Goal: Task Accomplishment & Management: Manage account settings

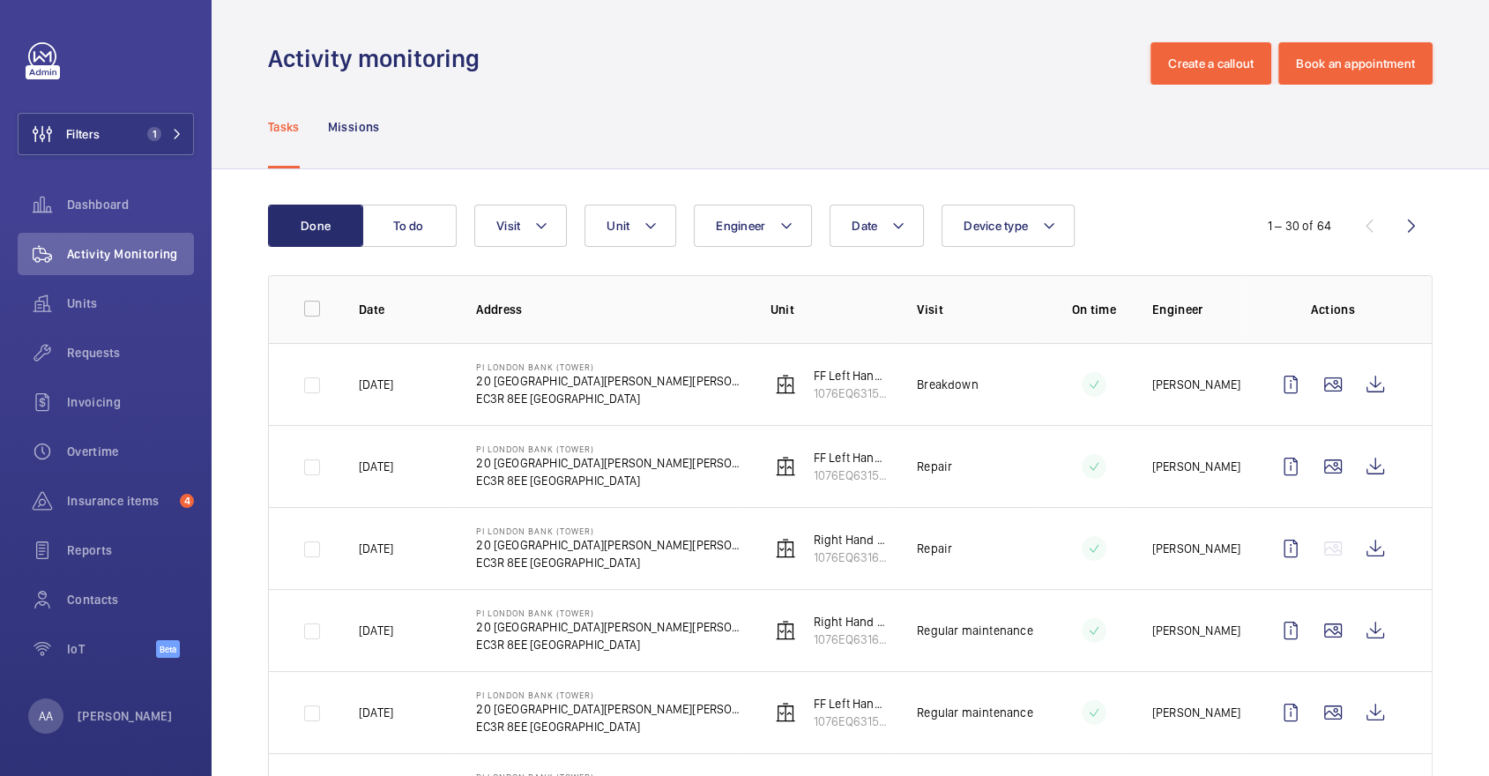
scroll to position [205, 0]
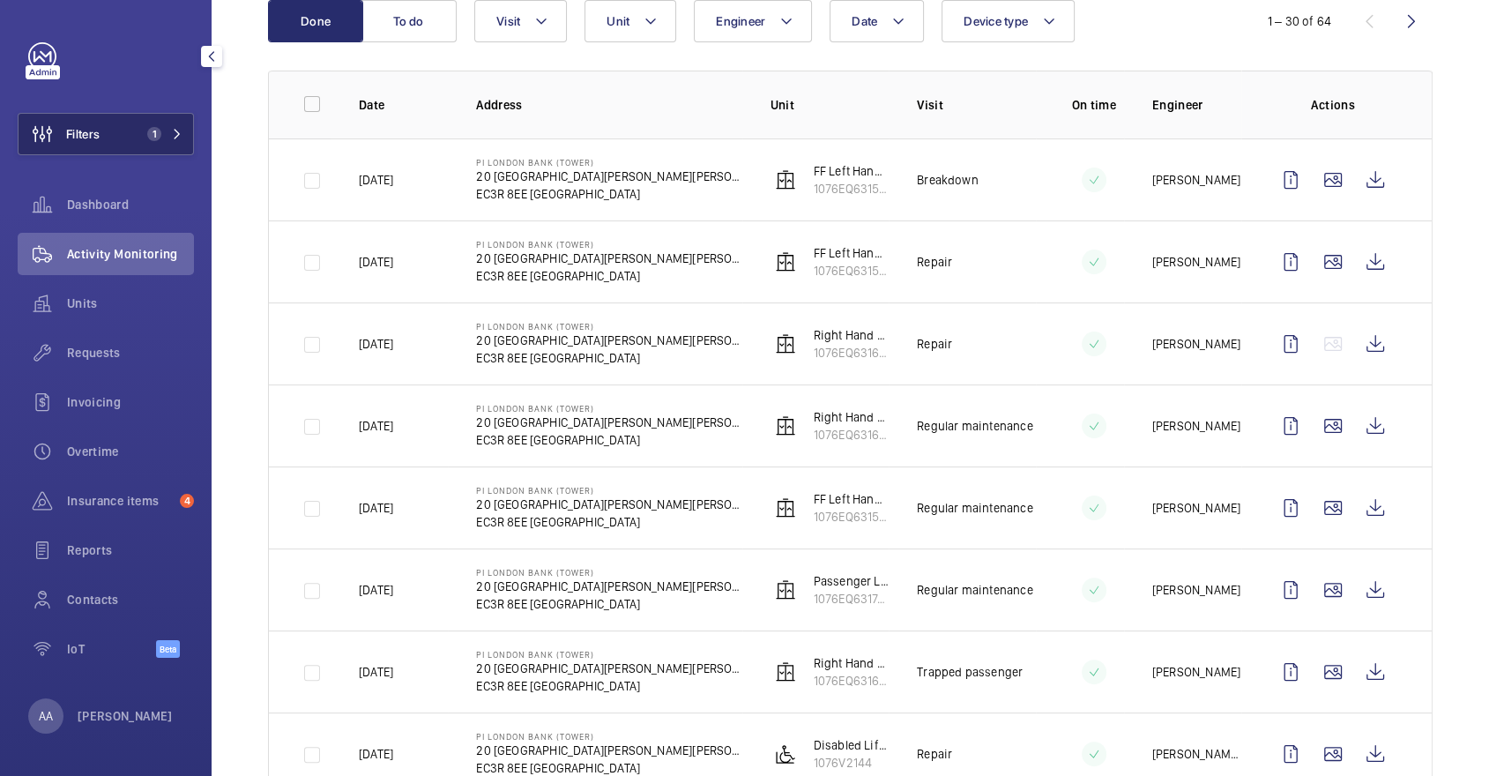
click at [149, 148] on button "Filters 1" at bounding box center [106, 134] width 176 height 42
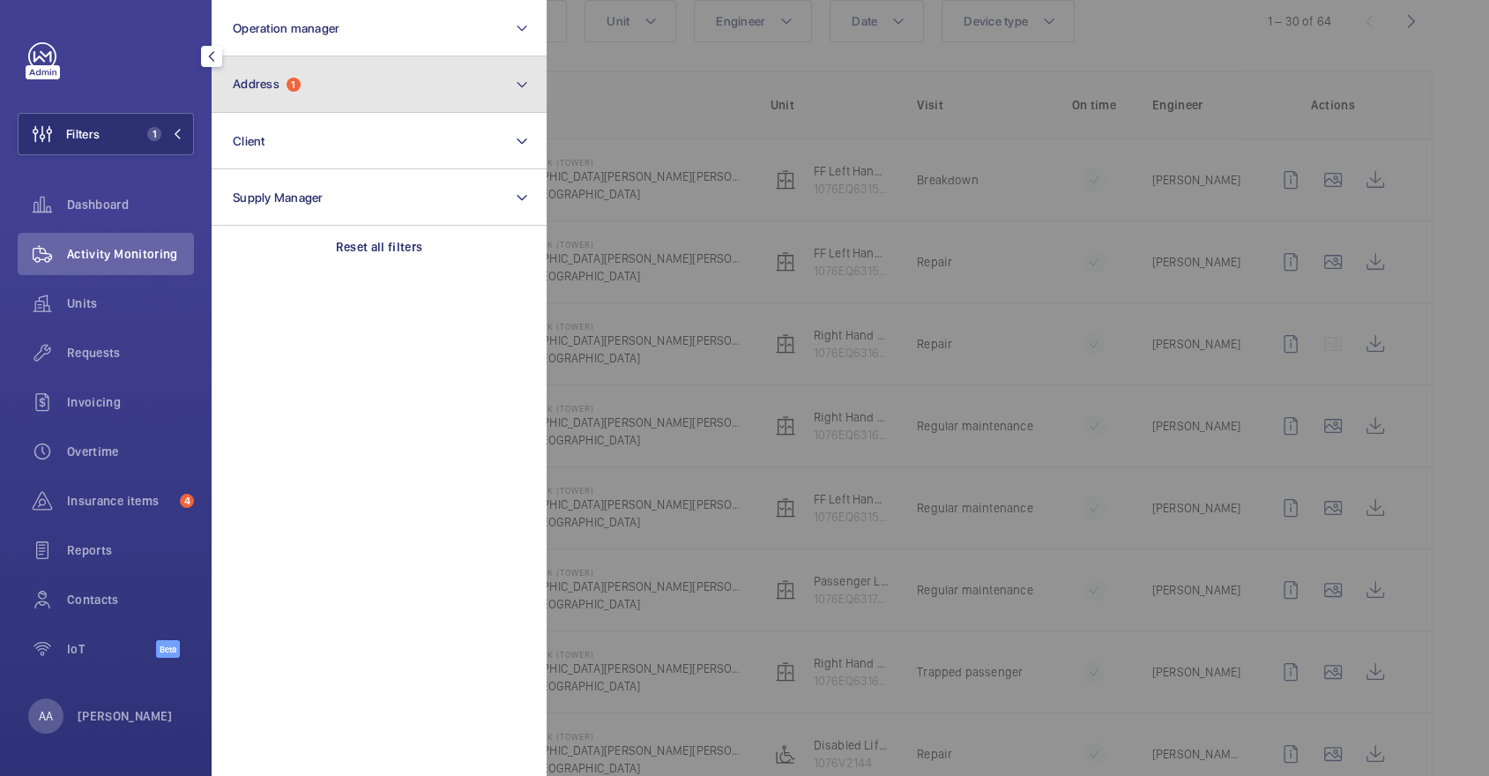
click at [351, 83] on button "Address 1" at bounding box center [379, 84] width 335 height 56
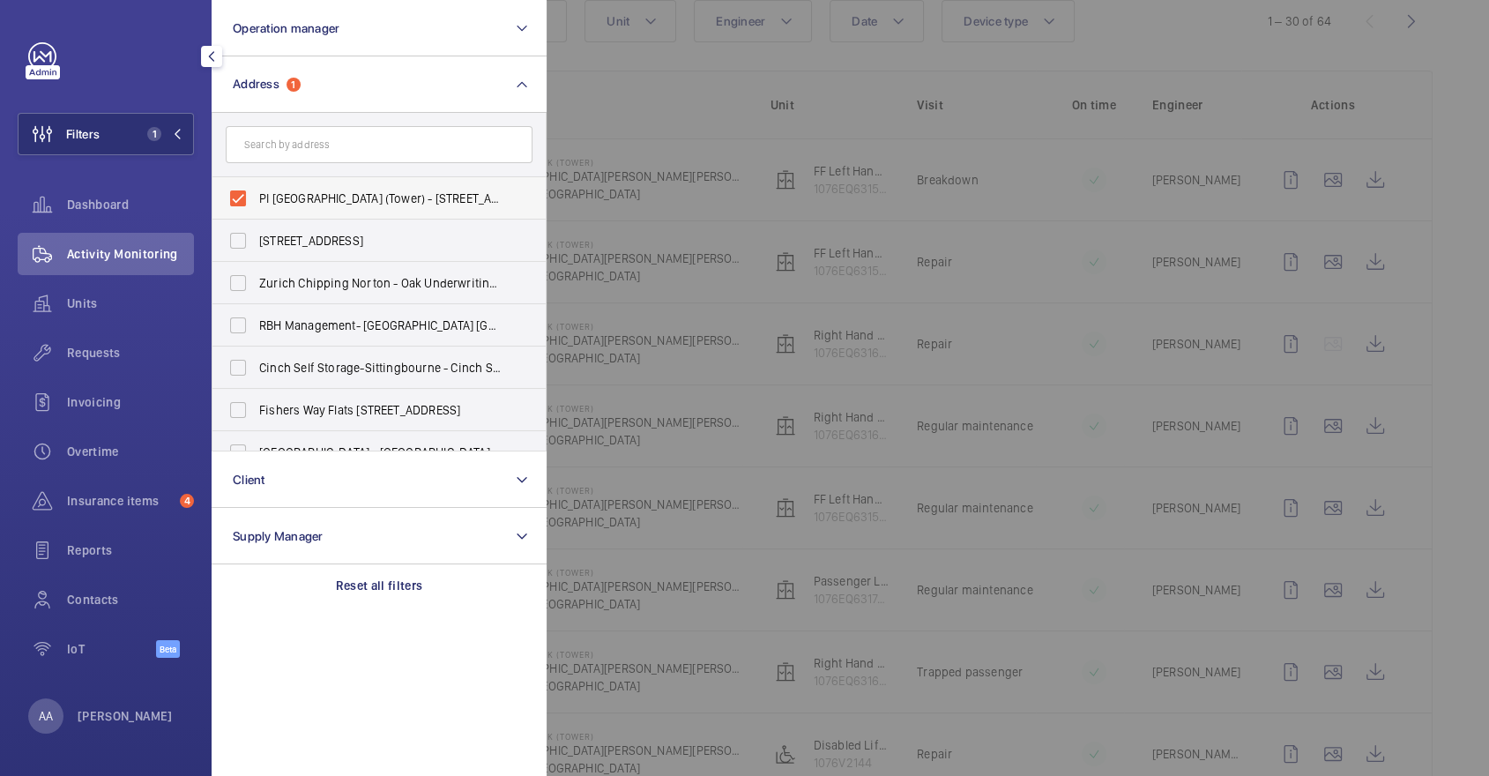
click at [363, 187] on label "PI London Bank (Tower) - 20 St Mary at Hill, LONDON EC3R 8EE" at bounding box center [365, 198] width 307 height 42
click at [256, 187] on input "PI London Bank (Tower) - 20 St Mary at Hill, LONDON EC3R 8EE" at bounding box center [237, 198] width 35 height 35
checkbox input "false"
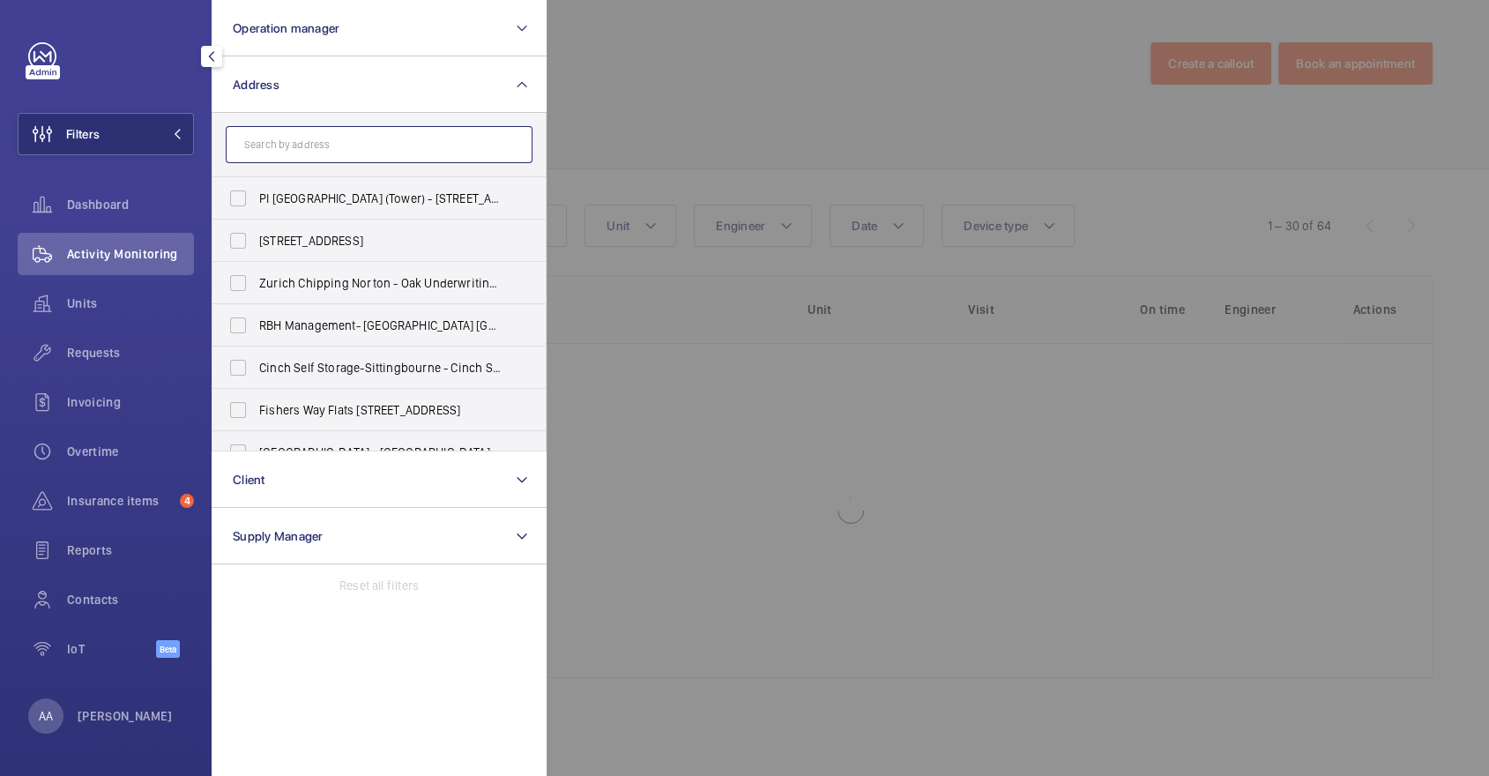
click at [330, 147] on input "text" at bounding box center [379, 144] width 307 height 37
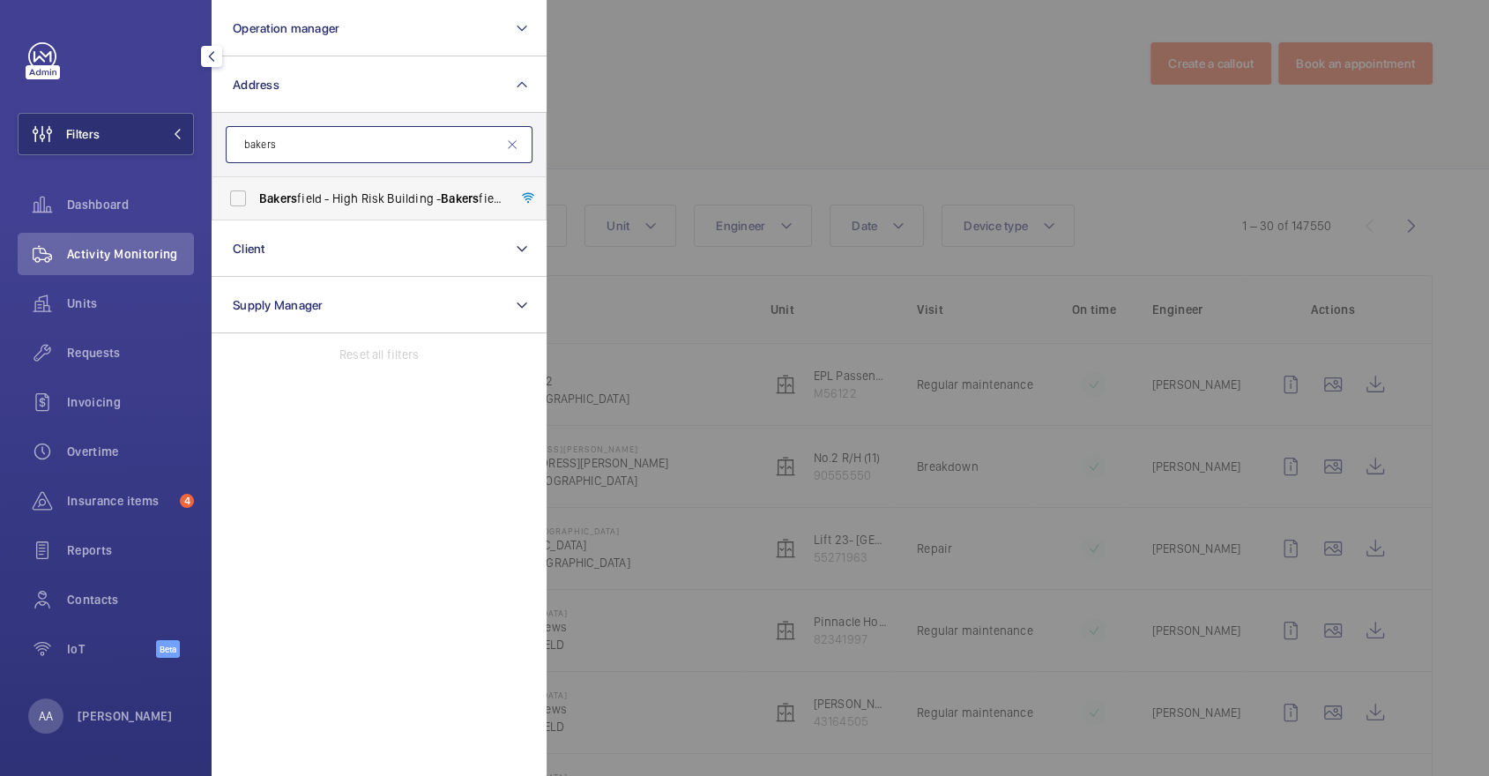
type input "bakers"
click at [360, 212] on label "Bakers field - High Risk Building - Bakers field, LONDON N7 0LT" at bounding box center [365, 198] width 307 height 42
click at [256, 212] on input "Bakers field - High Risk Building - Bakers field, LONDON N7 0LT" at bounding box center [237, 198] width 35 height 35
checkbox input "true"
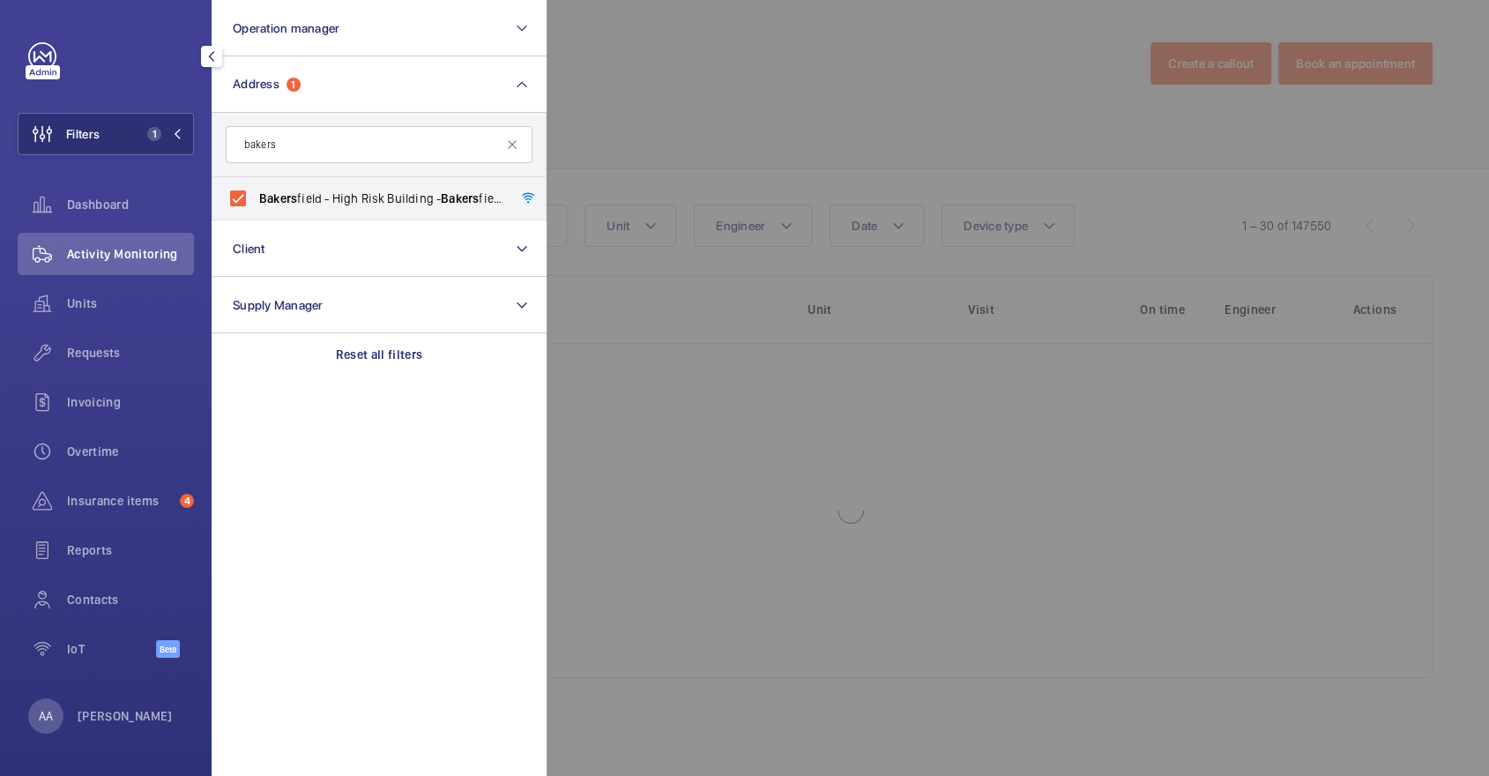
click at [654, 126] on div at bounding box center [1291, 388] width 1489 height 776
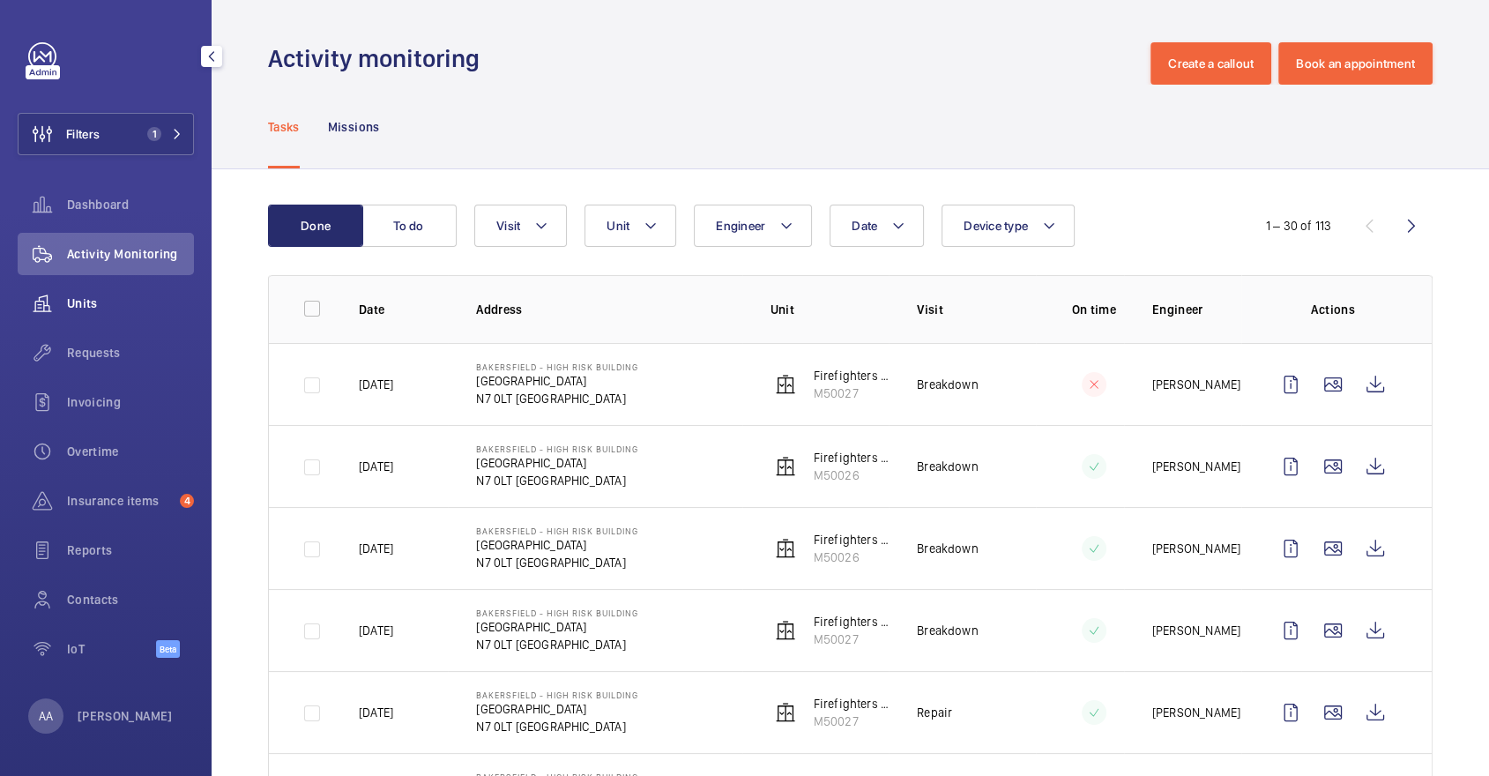
click at [154, 308] on span "Units" at bounding box center [130, 303] width 127 height 18
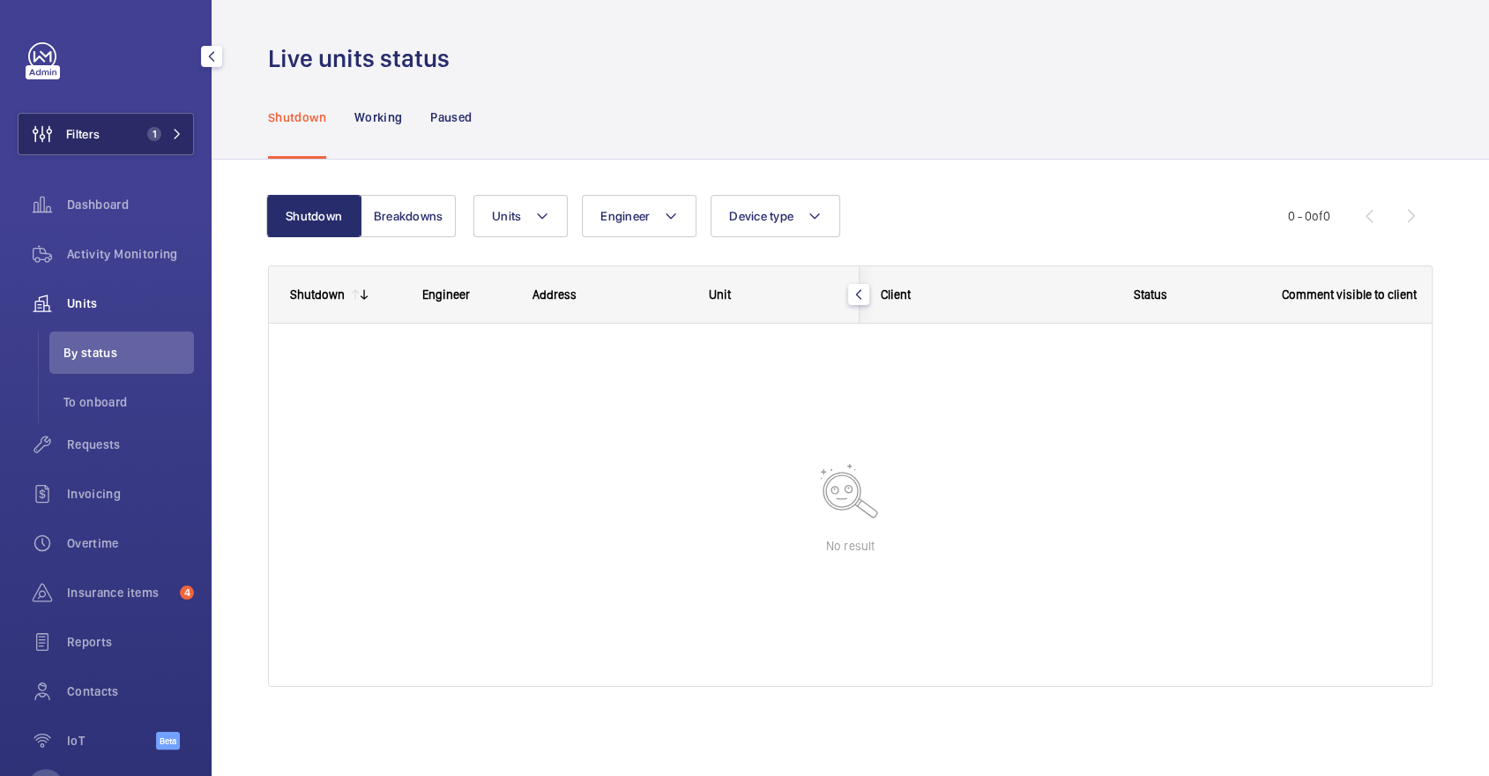
click at [157, 122] on button "Filters 1" at bounding box center [106, 134] width 176 height 42
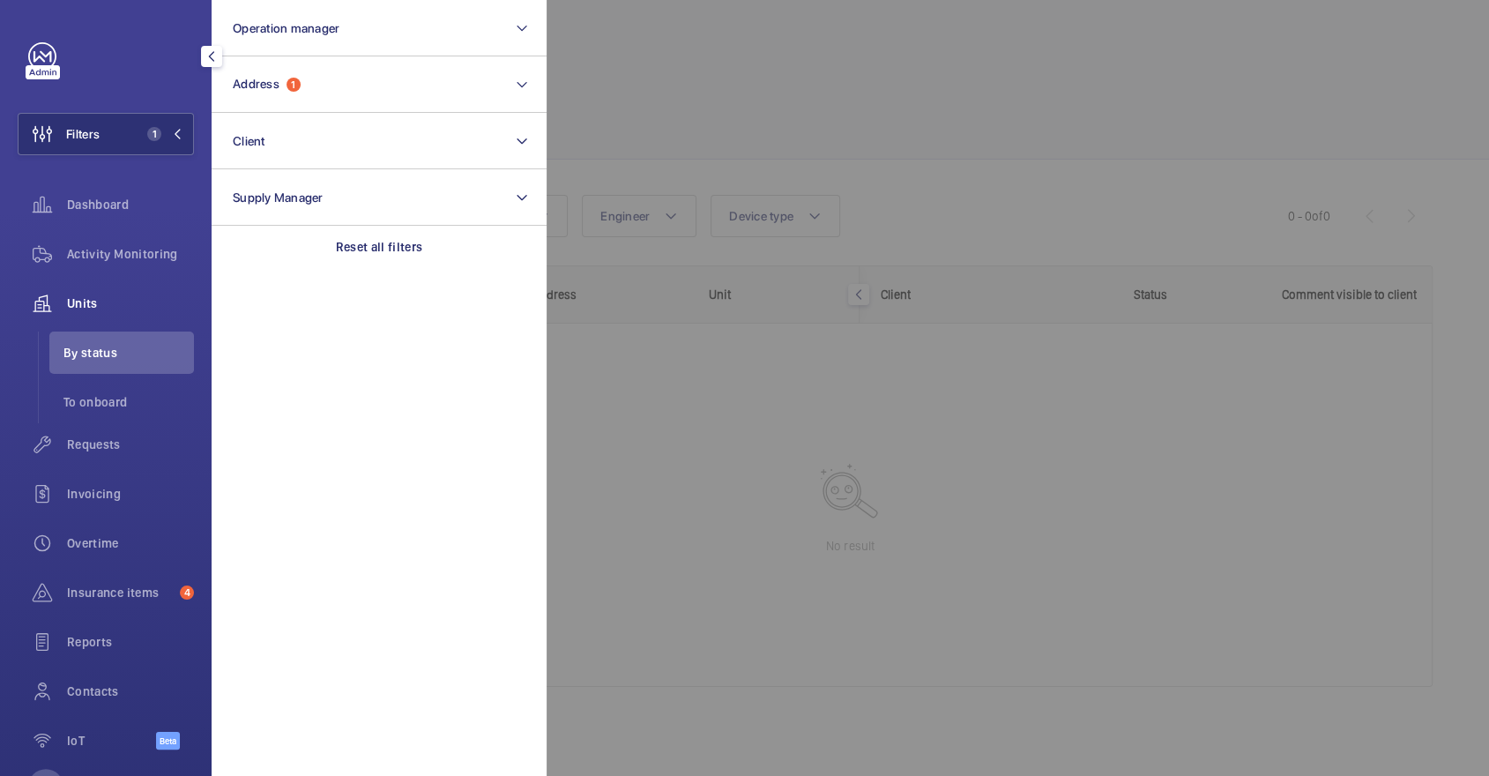
click at [710, 105] on div at bounding box center [1291, 388] width 1489 height 776
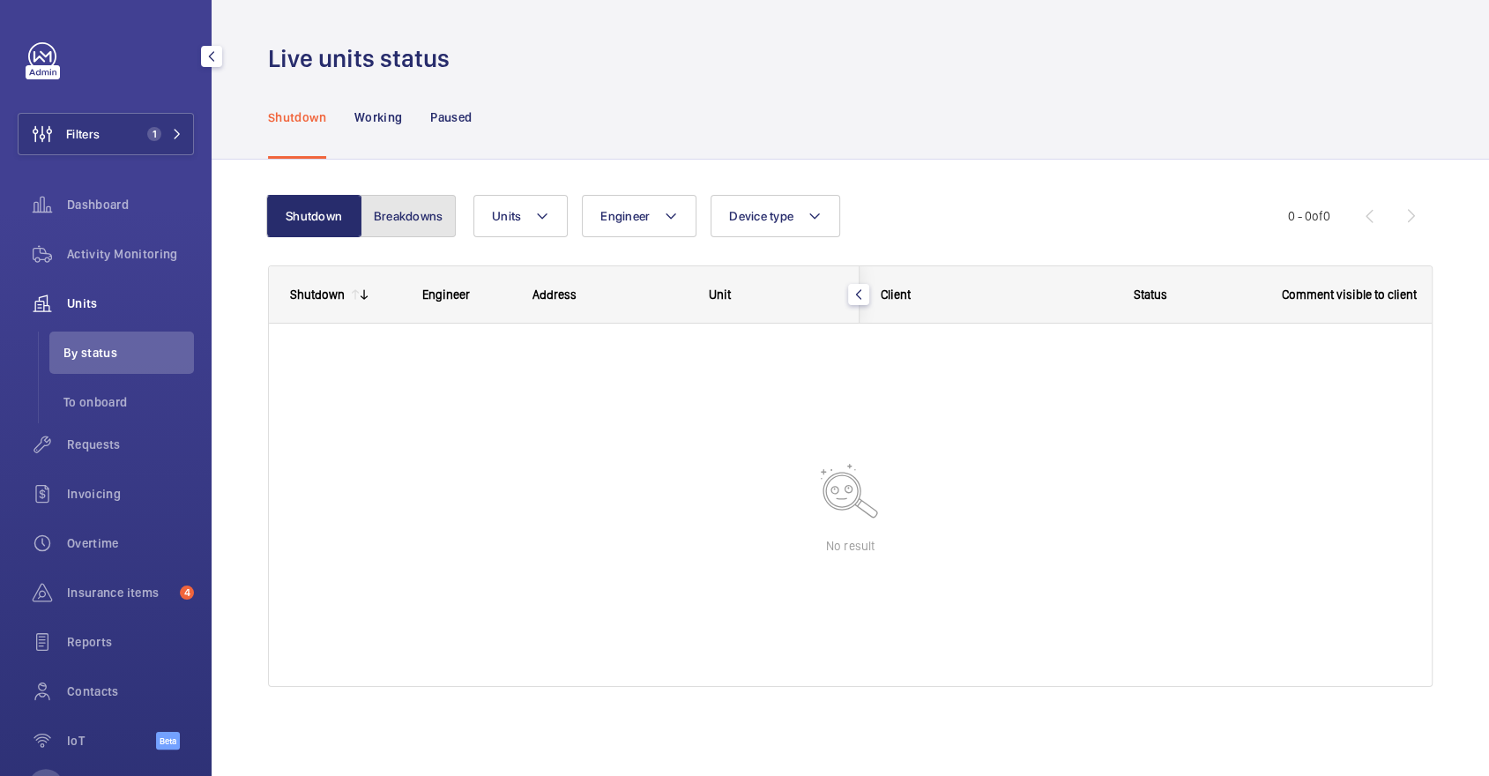
click at [435, 220] on button "Breakdowns" at bounding box center [408, 216] width 95 height 42
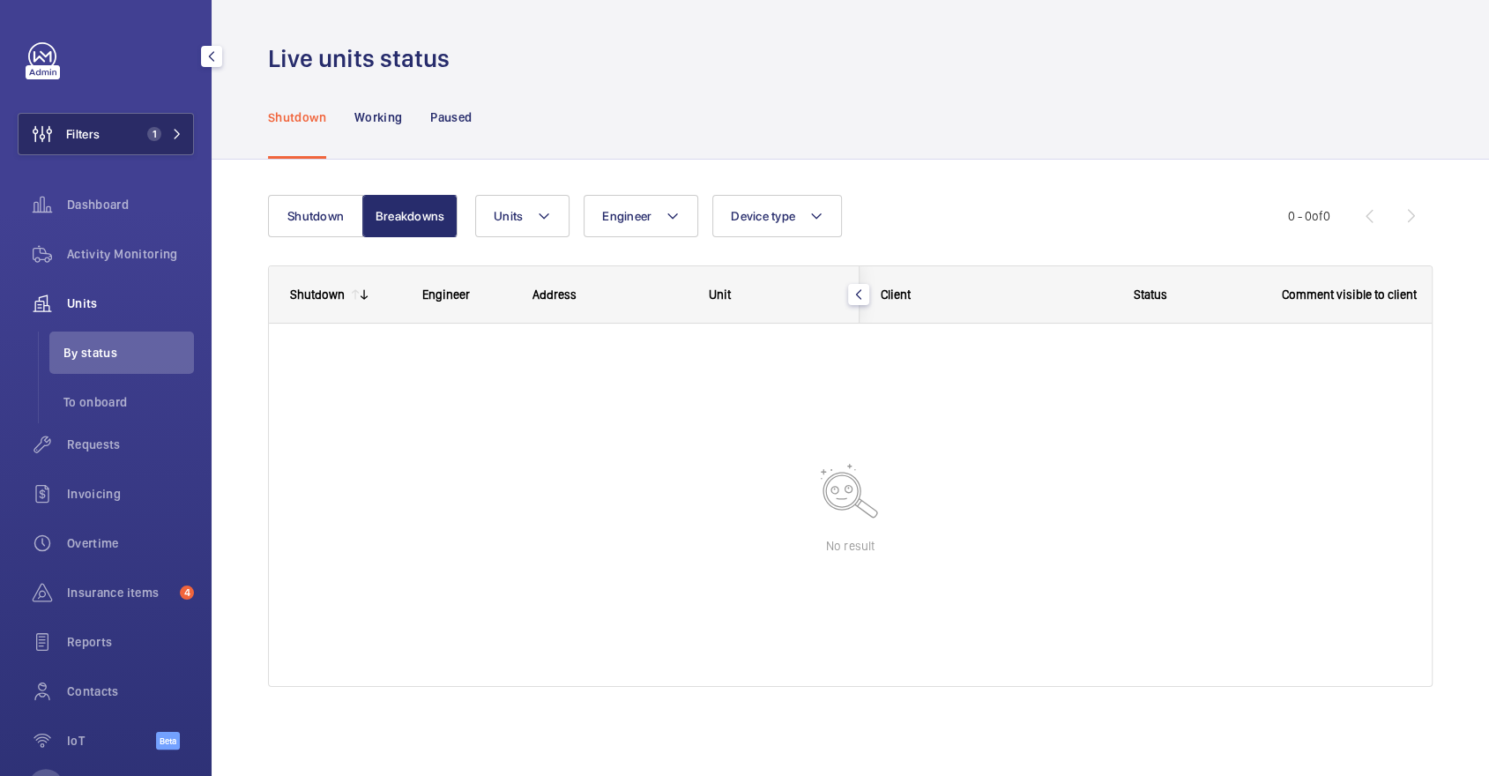
click at [128, 116] on button "Filters 1" at bounding box center [106, 134] width 176 height 42
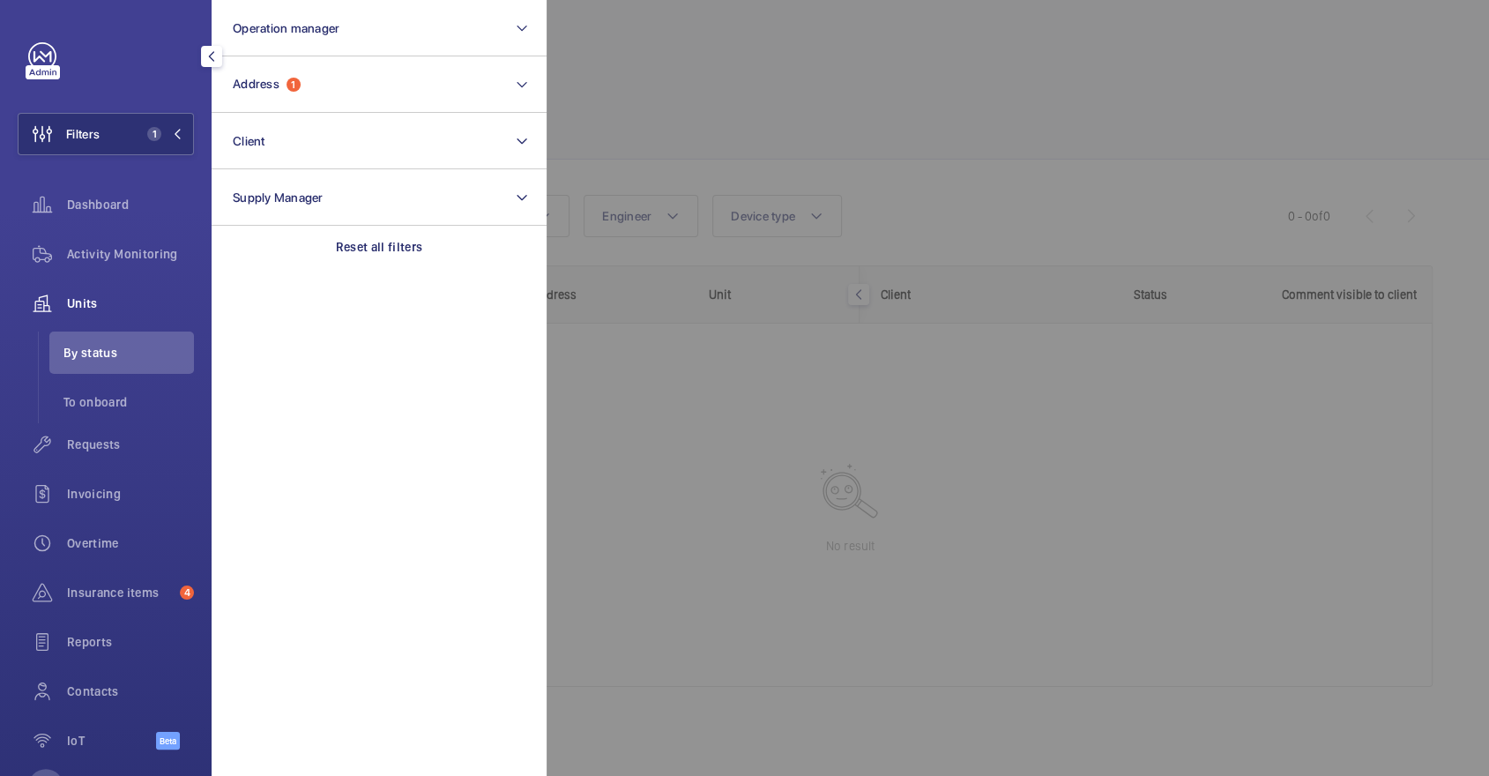
click at [784, 145] on div at bounding box center [1291, 388] width 1489 height 776
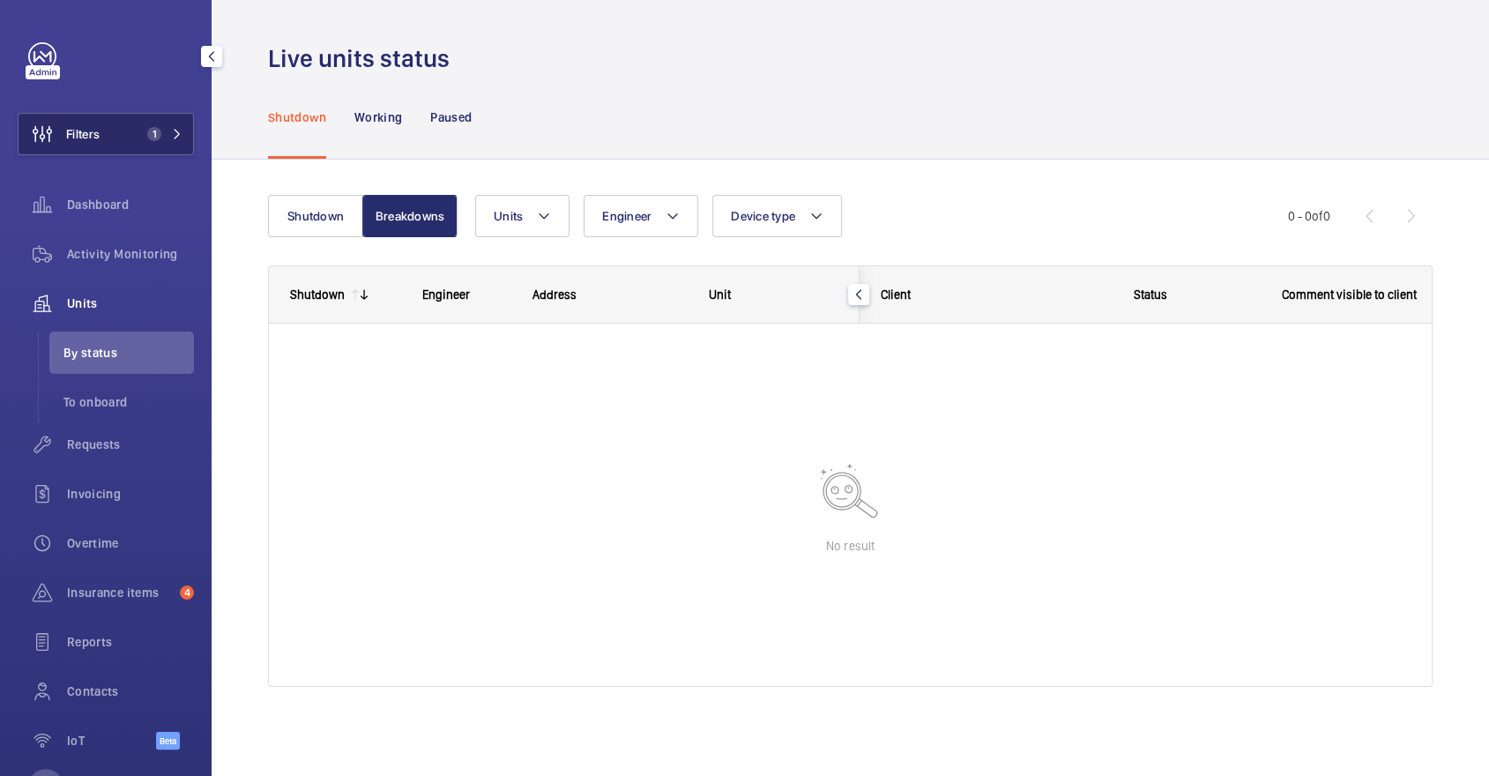
click at [125, 147] on button "Filters 1" at bounding box center [106, 134] width 176 height 42
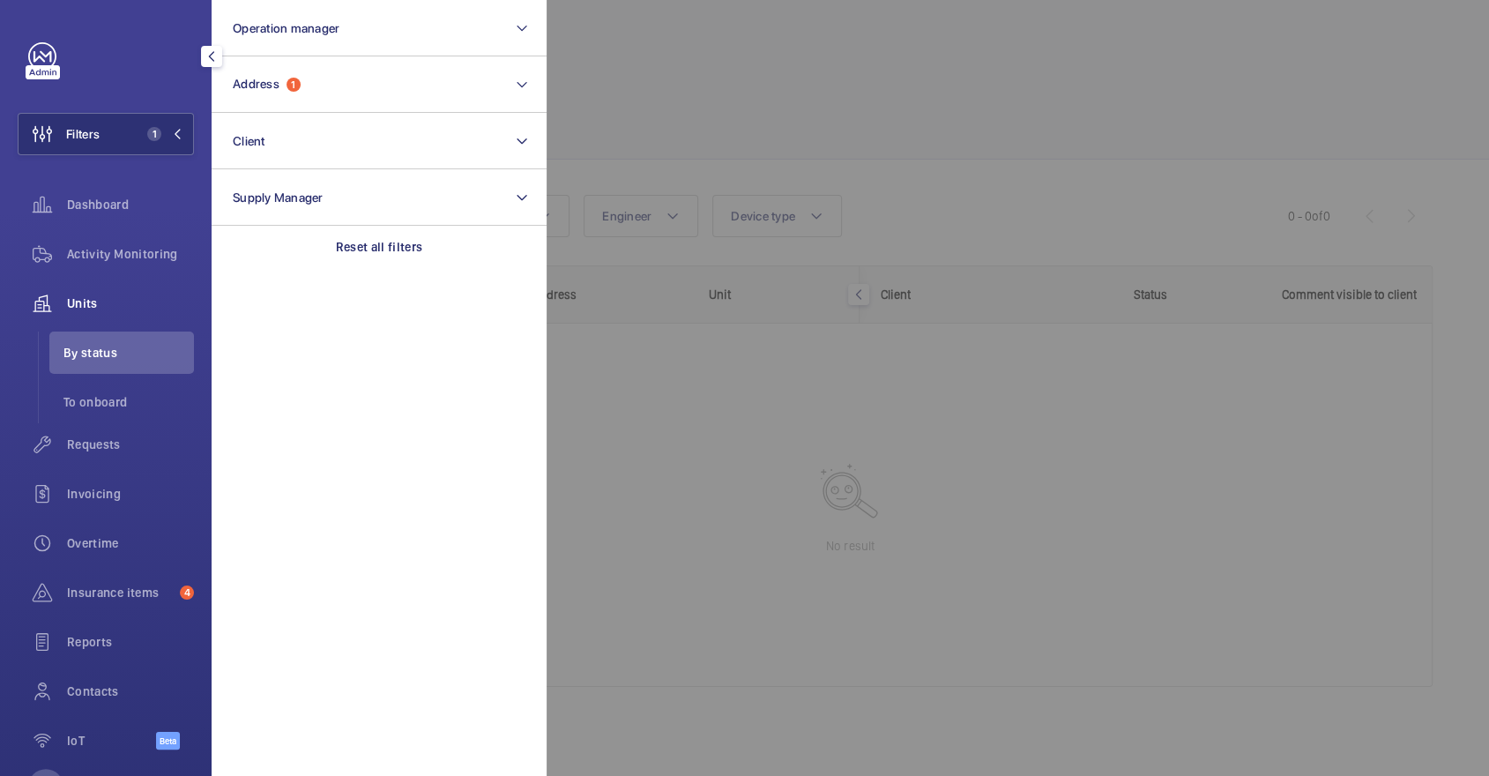
click at [158, 230] on div "Dashboard" at bounding box center [106, 207] width 176 height 49
click at [163, 248] on span "Activity Monitoring" at bounding box center [130, 254] width 127 height 18
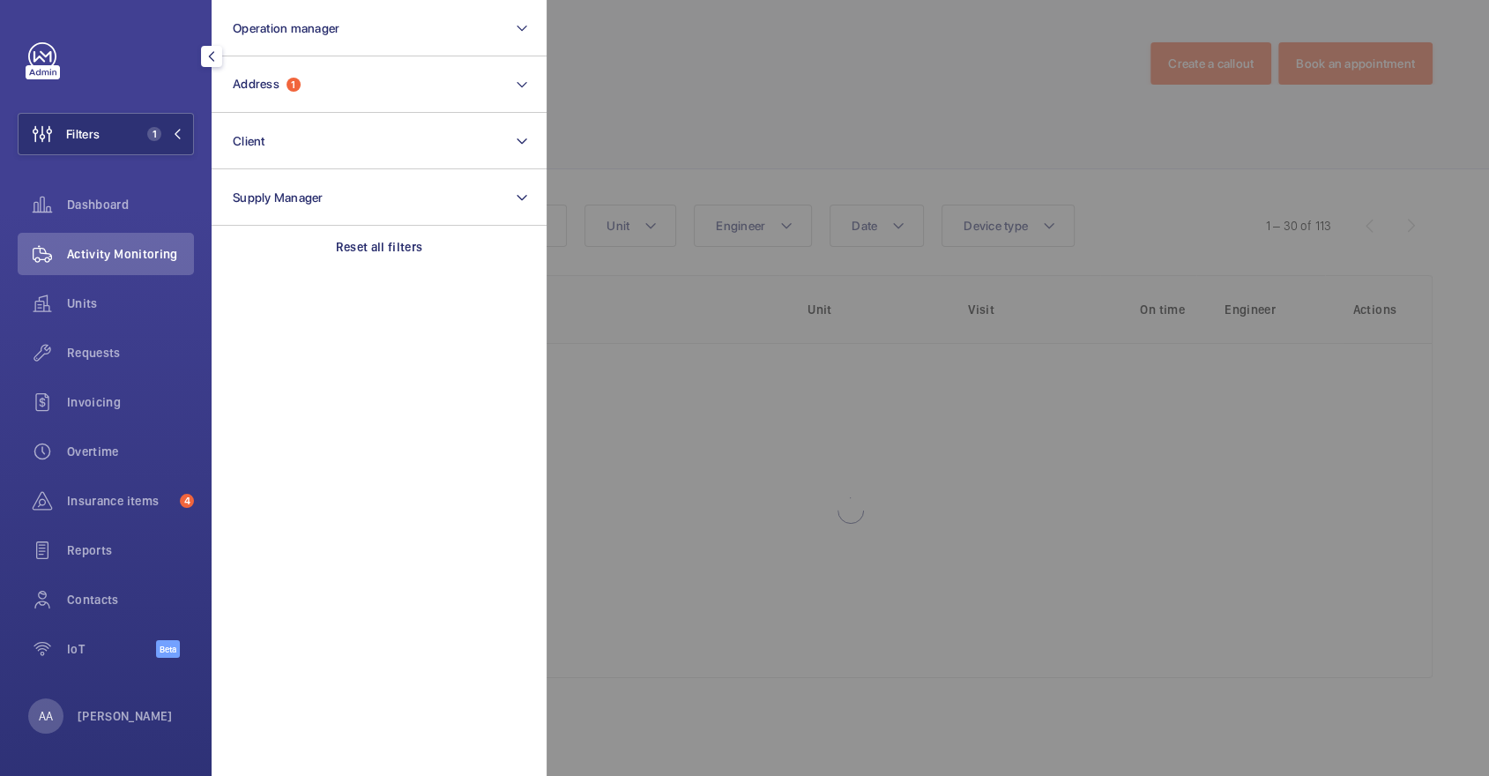
click at [927, 139] on div at bounding box center [1291, 388] width 1489 height 776
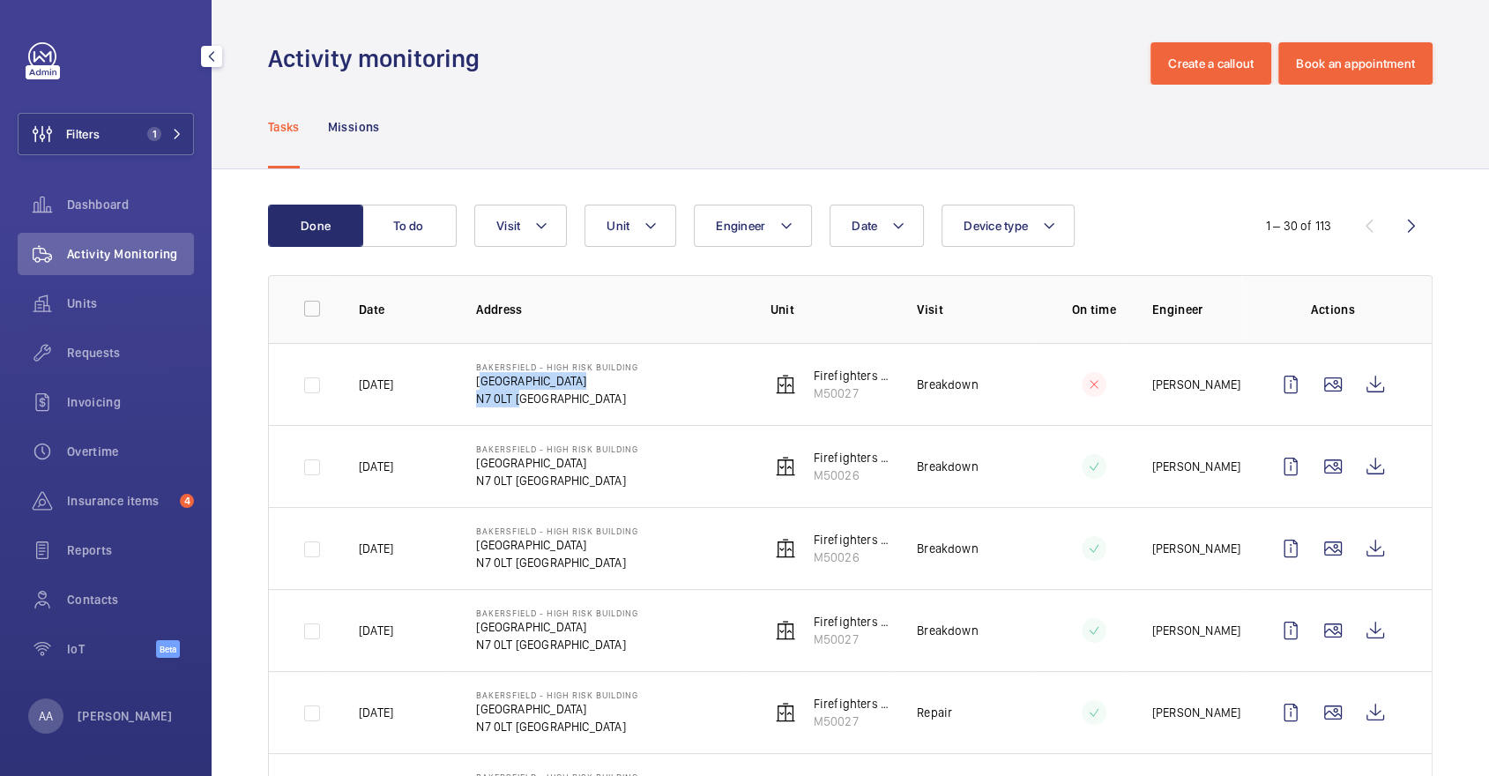
drag, startPoint x: 514, startPoint y: 399, endPoint x: 471, endPoint y: 383, distance: 46.3
click at [471, 383] on td "Bakersfield - High Risk Building Bakersfield N7 0LT LONDON" at bounding box center [595, 384] width 294 height 82
copy div "Bakersfield N7 0LT"
click at [132, 306] on span "Units" at bounding box center [130, 303] width 127 height 18
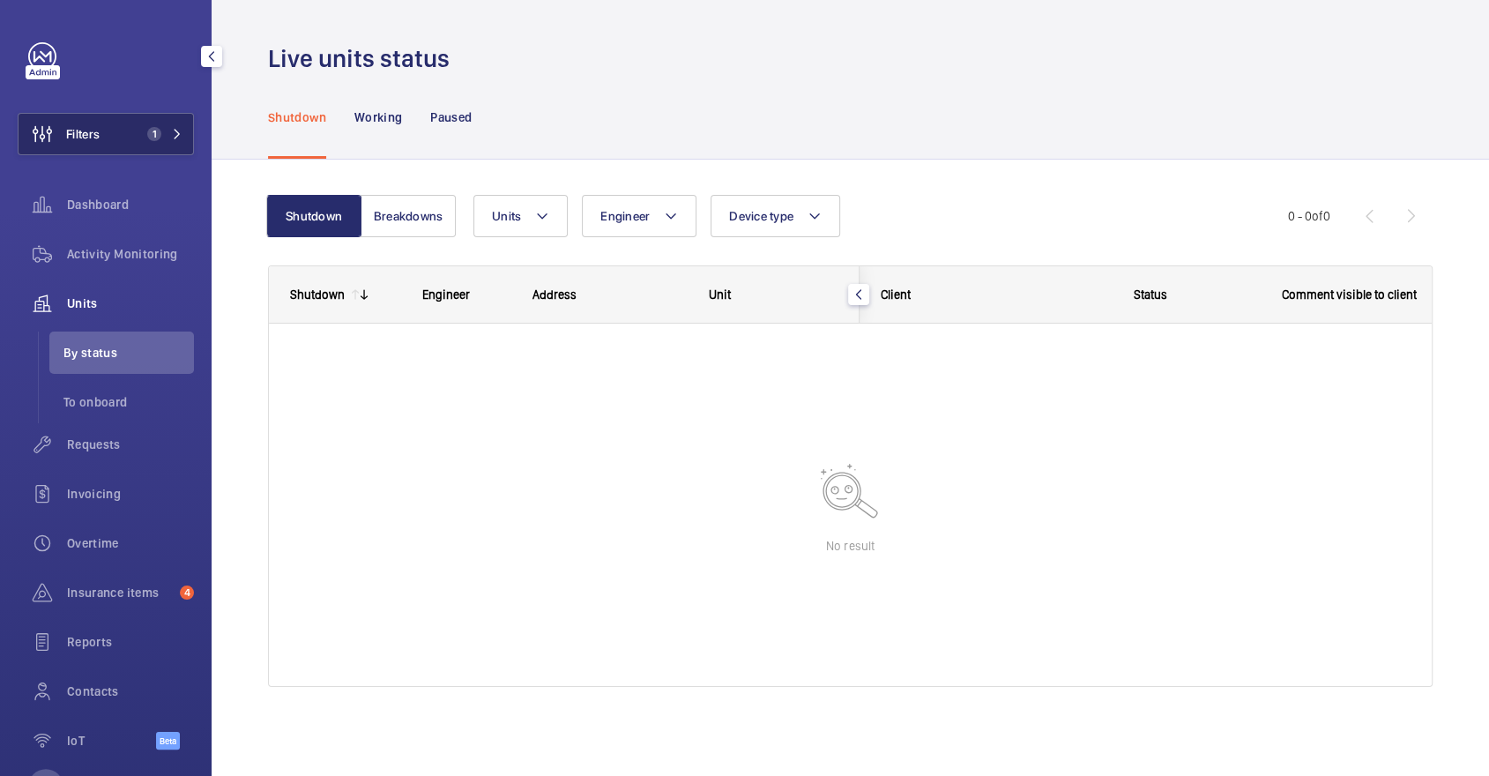
click at [145, 141] on button "Filters 1" at bounding box center [106, 134] width 176 height 42
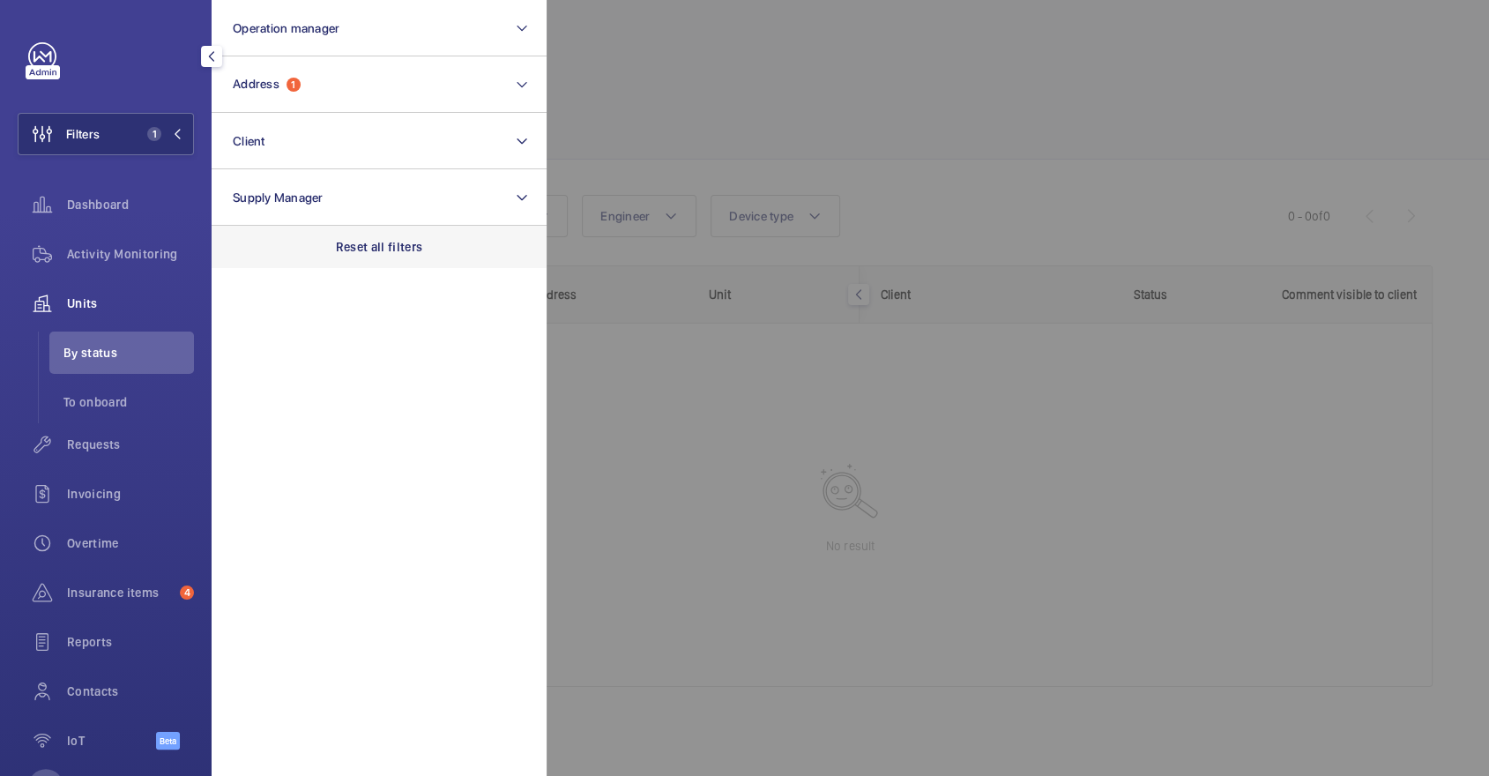
click at [384, 236] on div "Reset all filters" at bounding box center [379, 247] width 335 height 42
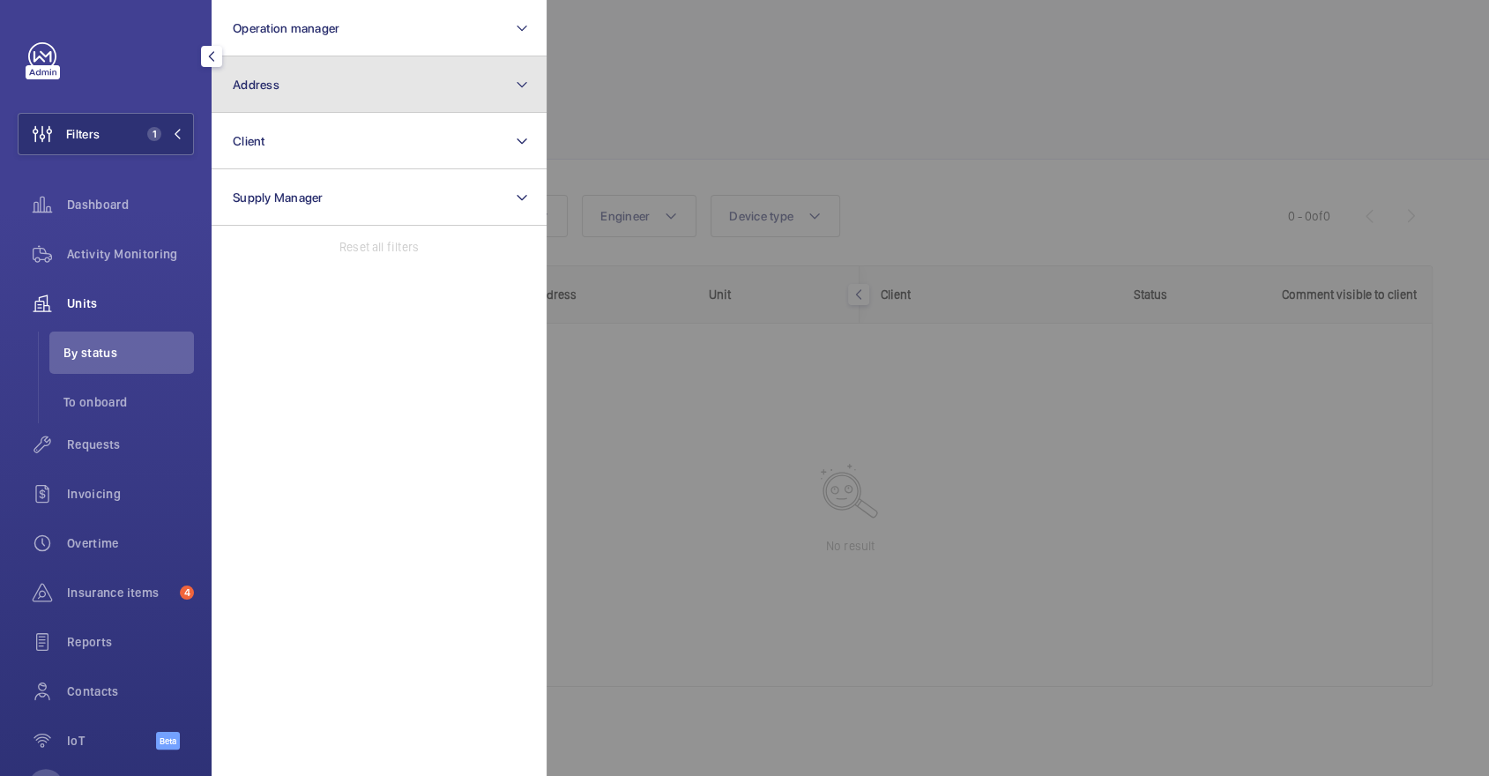
click at [327, 77] on button "Address" at bounding box center [379, 84] width 335 height 56
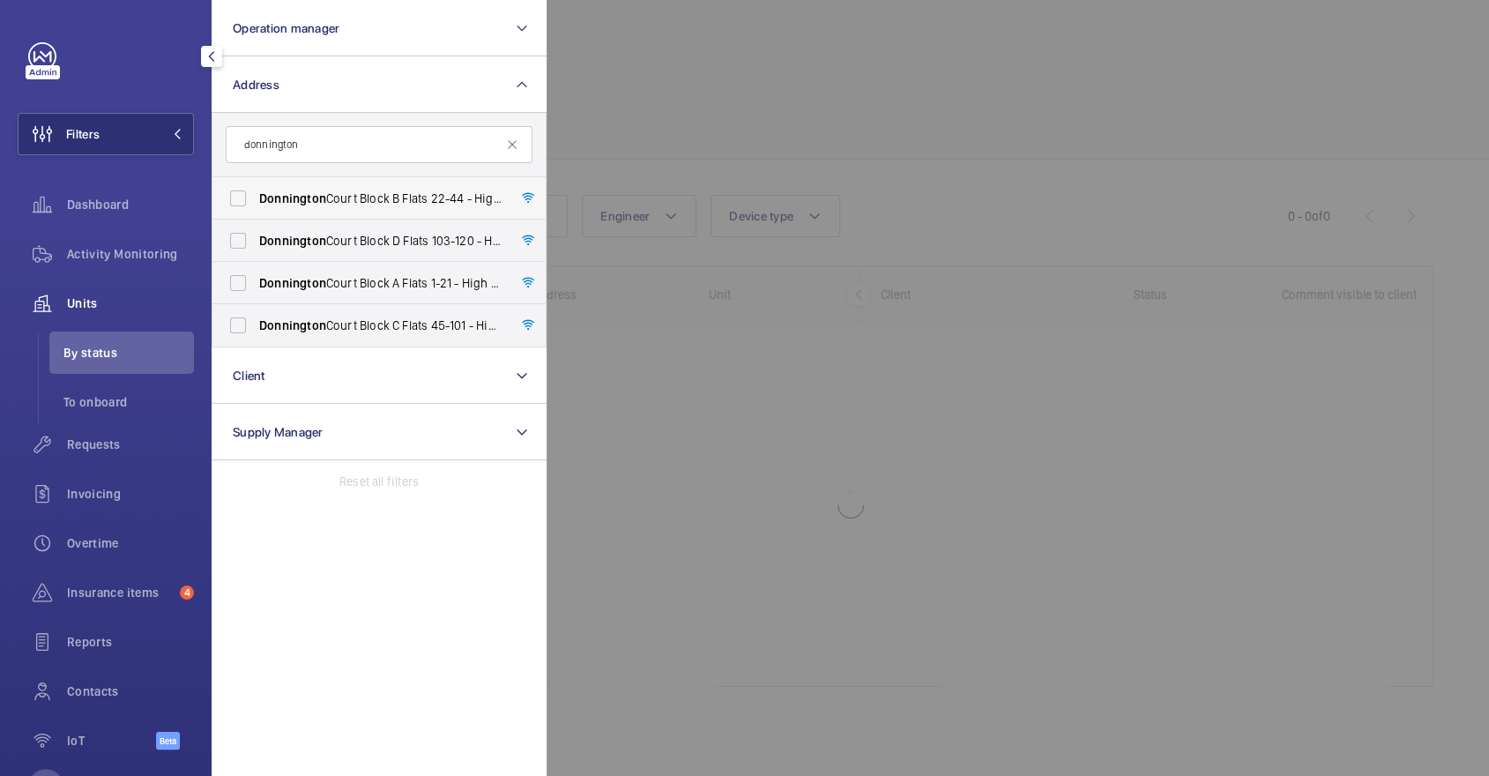
type input "donnington"
click at [396, 195] on span "Donnington Court Block B Flats 22-44 - High Risk Building - Donnington Court Bl…" at bounding box center [380, 199] width 242 height 18
click at [256, 195] on input "Donnington Court Block B Flats 22-44 - High Risk Building - Donnington Court Bl…" at bounding box center [237, 198] width 35 height 35
checkbox input "true"
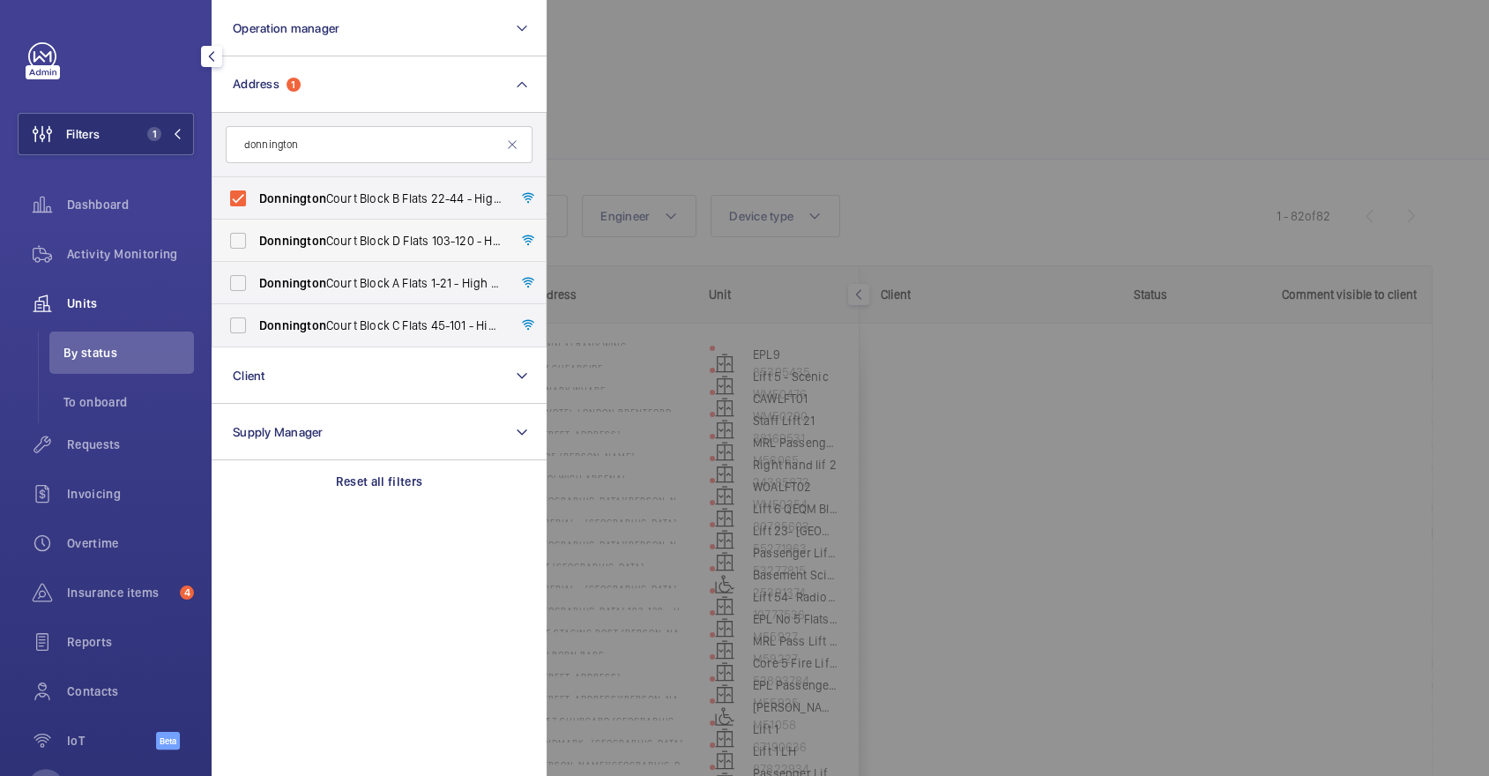
click at [395, 251] on label "Donnington Court Block D Flats 103-120 - High Risk Building - Donnington Court …" at bounding box center [365, 241] width 307 height 42
click at [256, 251] on input "Donnington Court Block D Flats 103-120 - High Risk Building - Donnington Court …" at bounding box center [237, 240] width 35 height 35
checkbox input "true"
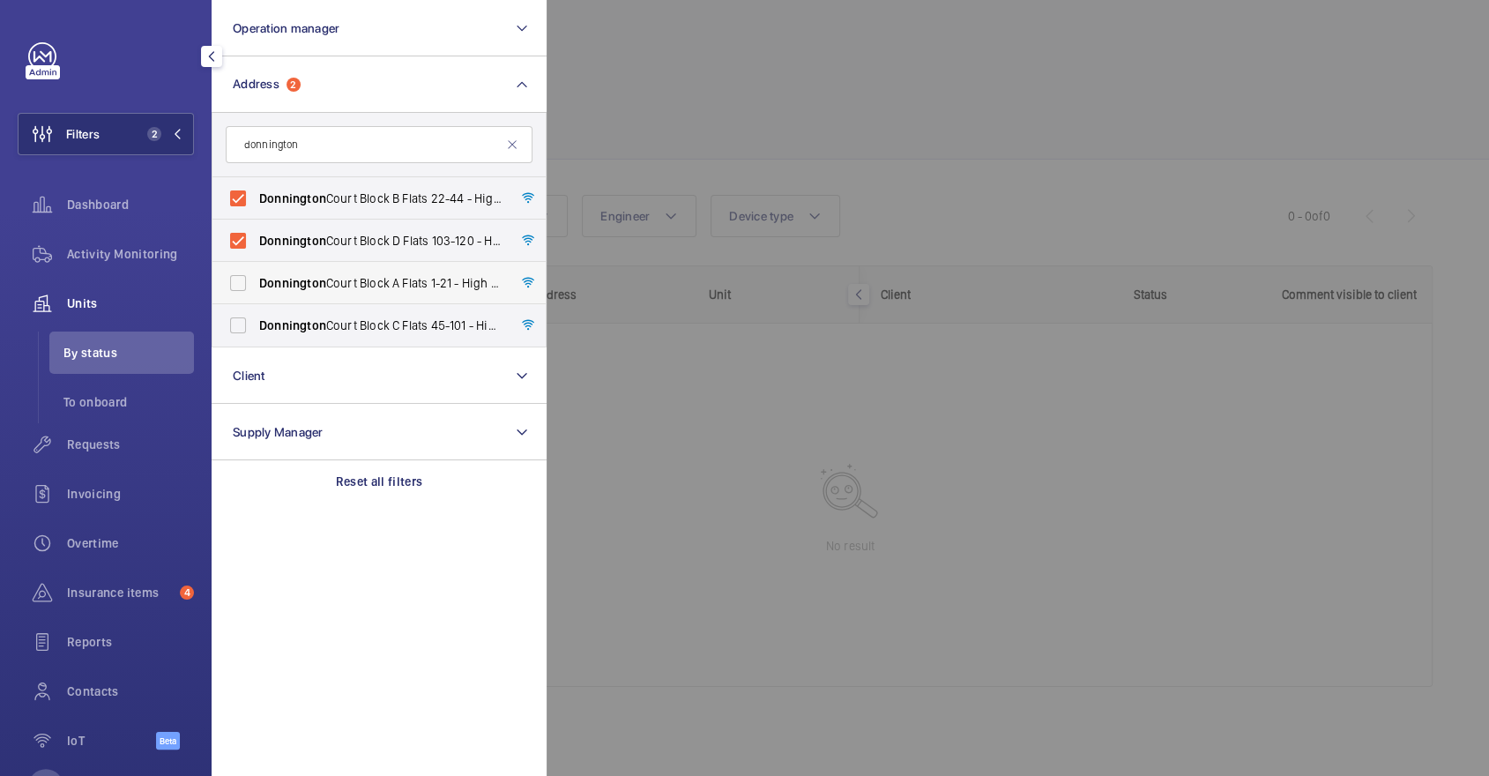
click at [411, 276] on span "Donnington Court Block A Flats 1-21 - High Risk Building - Donnington Court Blo…" at bounding box center [380, 283] width 242 height 18
click at [256, 276] on input "Donnington Court Block A Flats 1-21 - High Risk Building - Donnington Court Blo…" at bounding box center [237, 282] width 35 height 35
checkbox input "true"
click at [428, 310] on label "Donnington Court Block C Flats 45-101 - High Risk Building - Donnington Court B…" at bounding box center [365, 325] width 307 height 42
click at [256, 310] on input "Donnington Court Block C Flats 45-101 - High Risk Building - Donnington Court B…" at bounding box center [237, 325] width 35 height 35
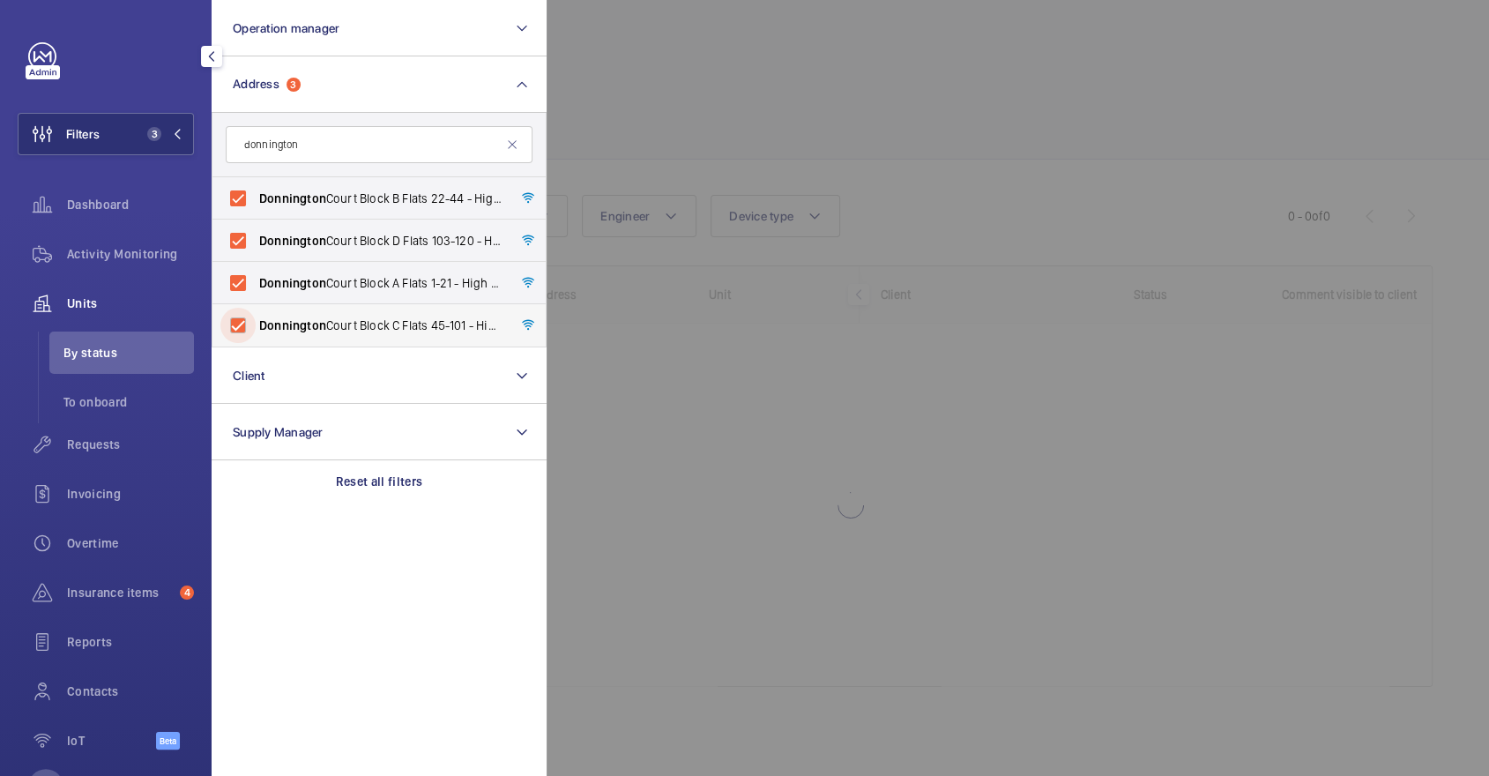
checkbox input "true"
click at [749, 131] on div at bounding box center [1291, 388] width 1489 height 776
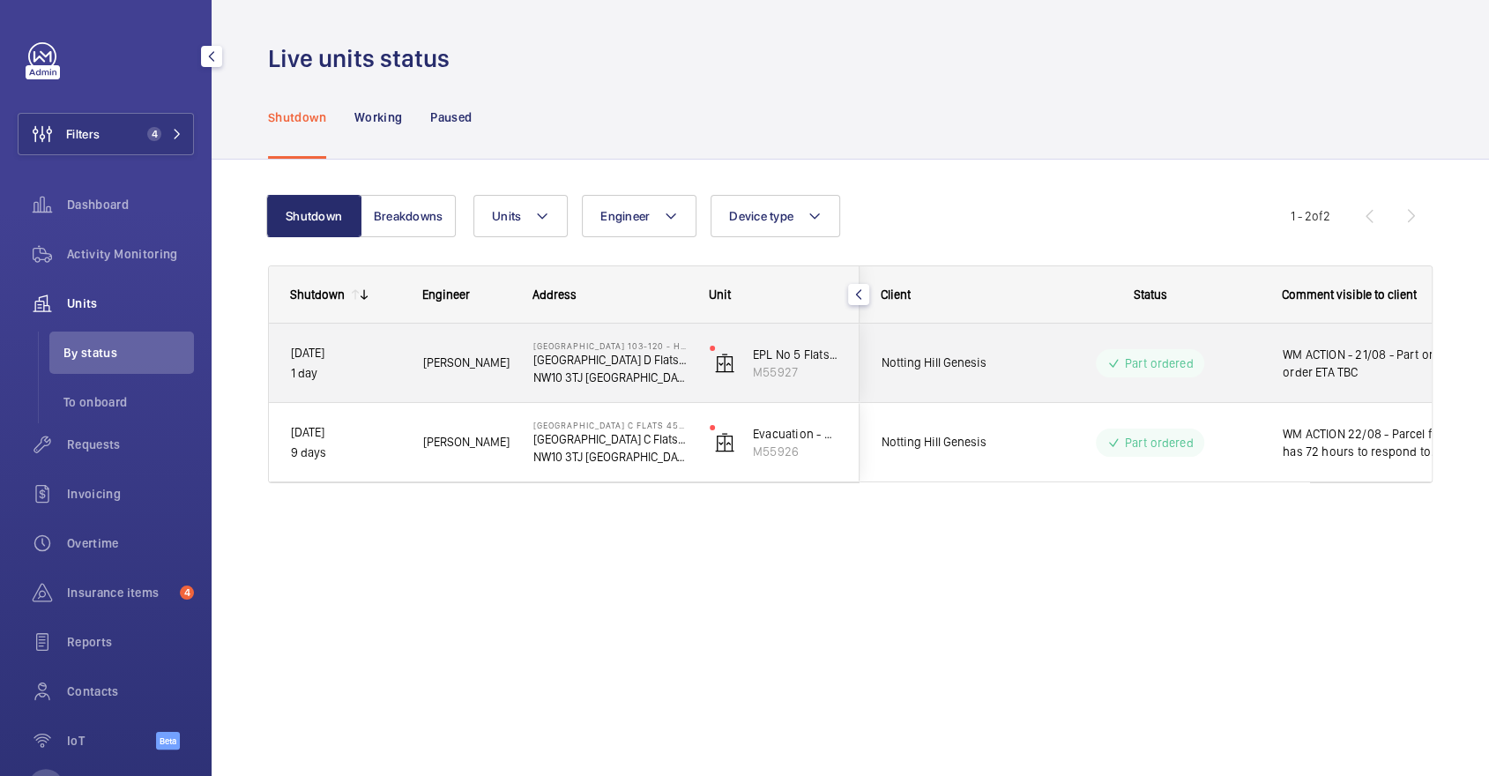
click at [1140, 354] on p "Part ordered" at bounding box center [1158, 363] width 69 height 18
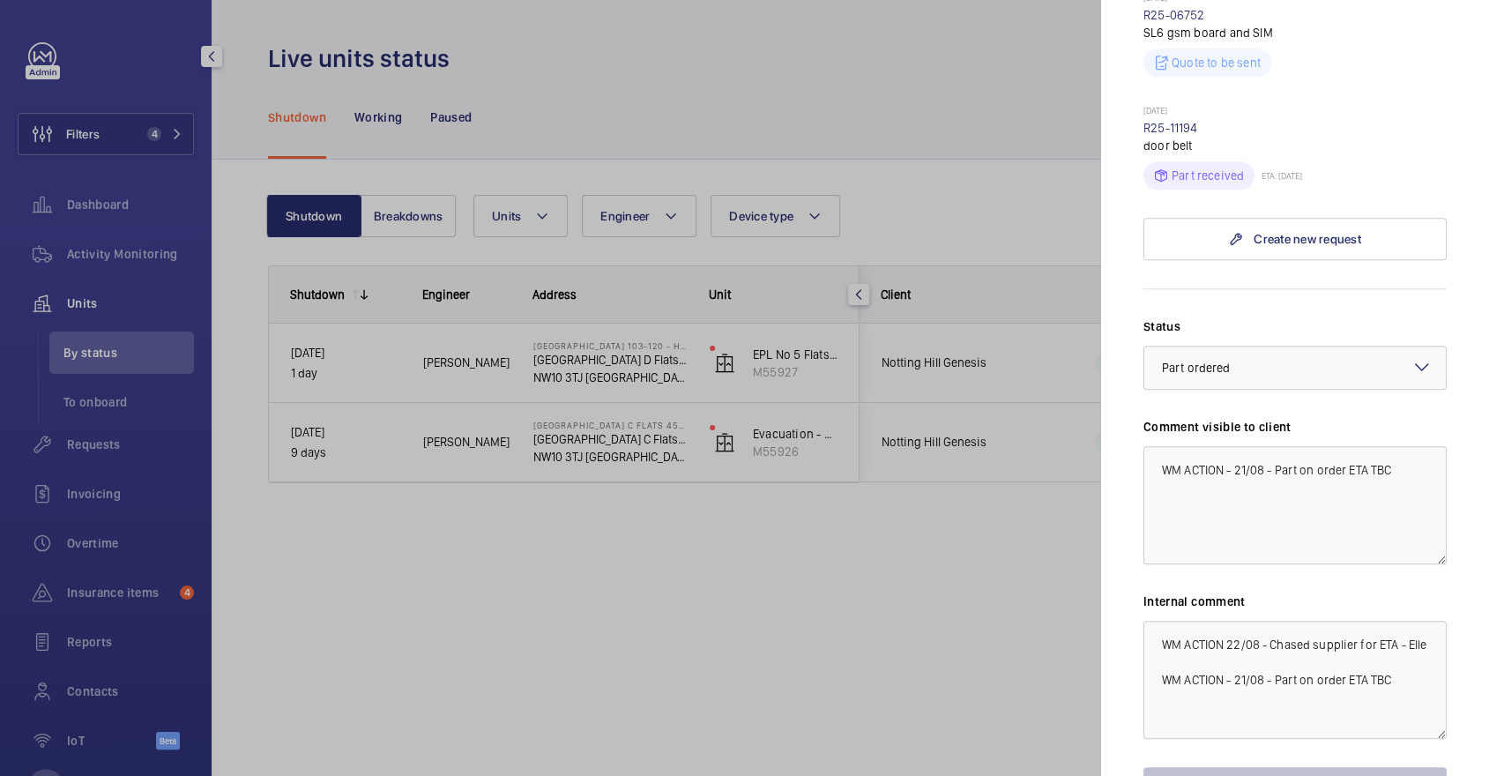
scroll to position [986, 0]
click at [1234, 474] on textarea "WM ACTION - 21/08 - Part on order ETA TBC" at bounding box center [1295, 507] width 303 height 118
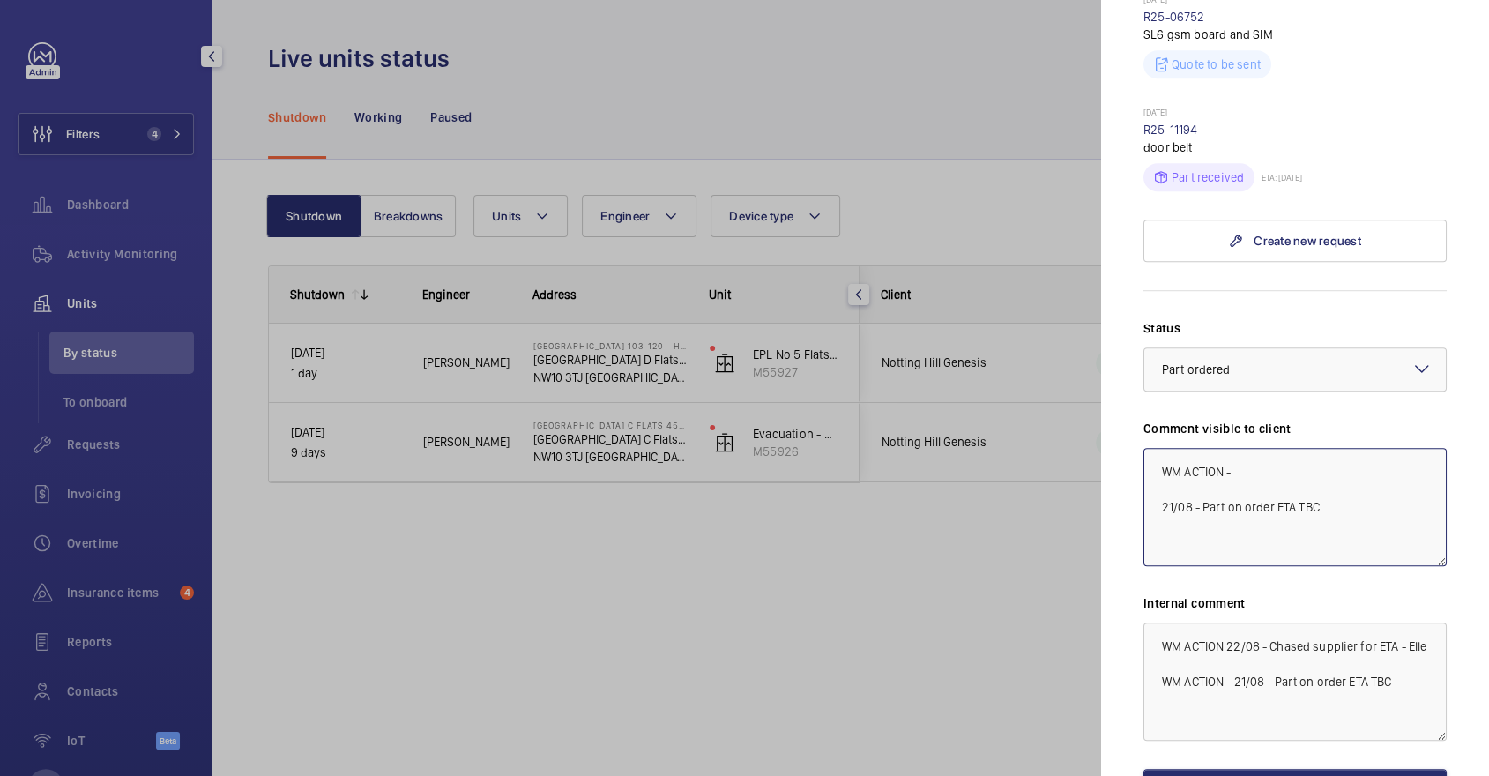
click at [1300, 472] on textarea "WM ACTION - 21/08 - Part on order ETA TBC" at bounding box center [1295, 507] width 303 height 118
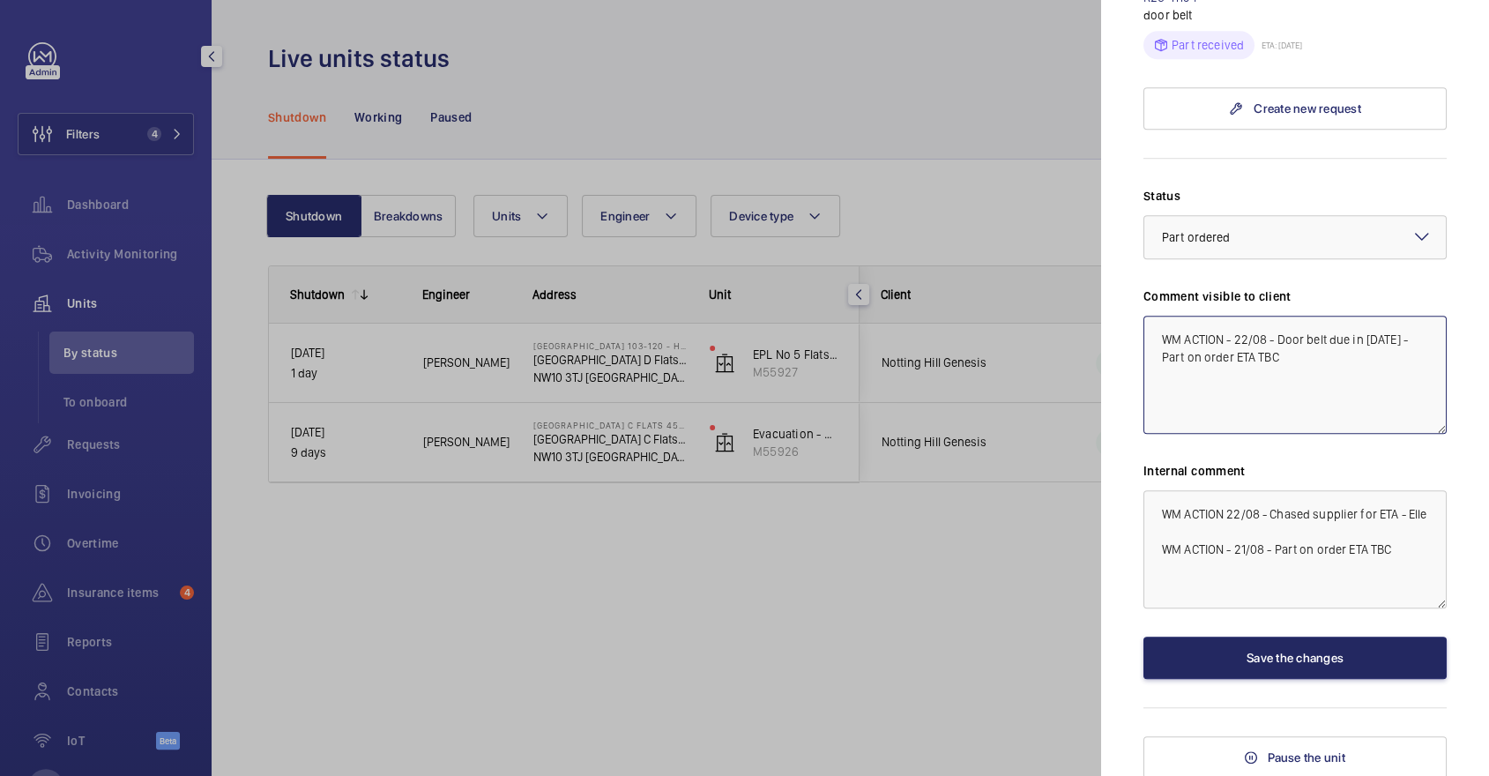
type textarea "WM ACTION - 22/08 - Door belt due in Tuesday 21/08 - Part on order ETA TBC"
click at [1330, 662] on button "Save the changes" at bounding box center [1295, 658] width 303 height 42
